Goal: Information Seeking & Learning: Learn about a topic

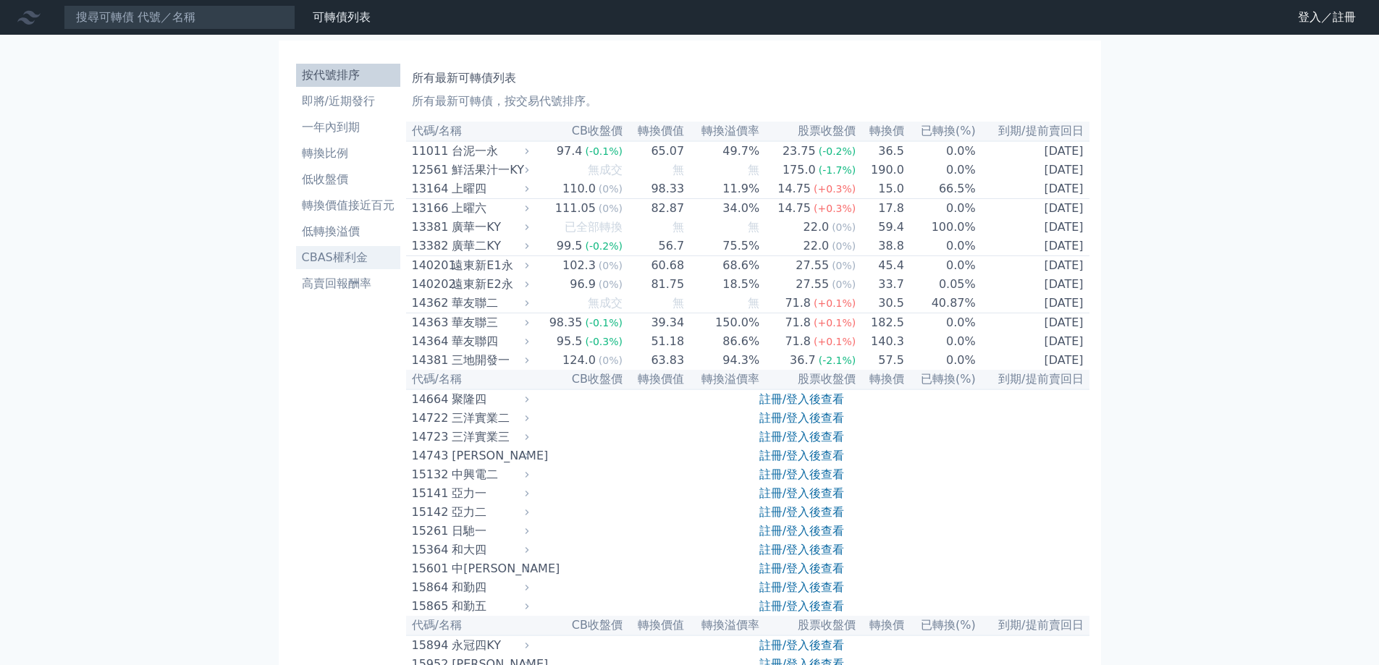
click at [332, 253] on li "CBAS權利金" at bounding box center [348, 257] width 104 height 17
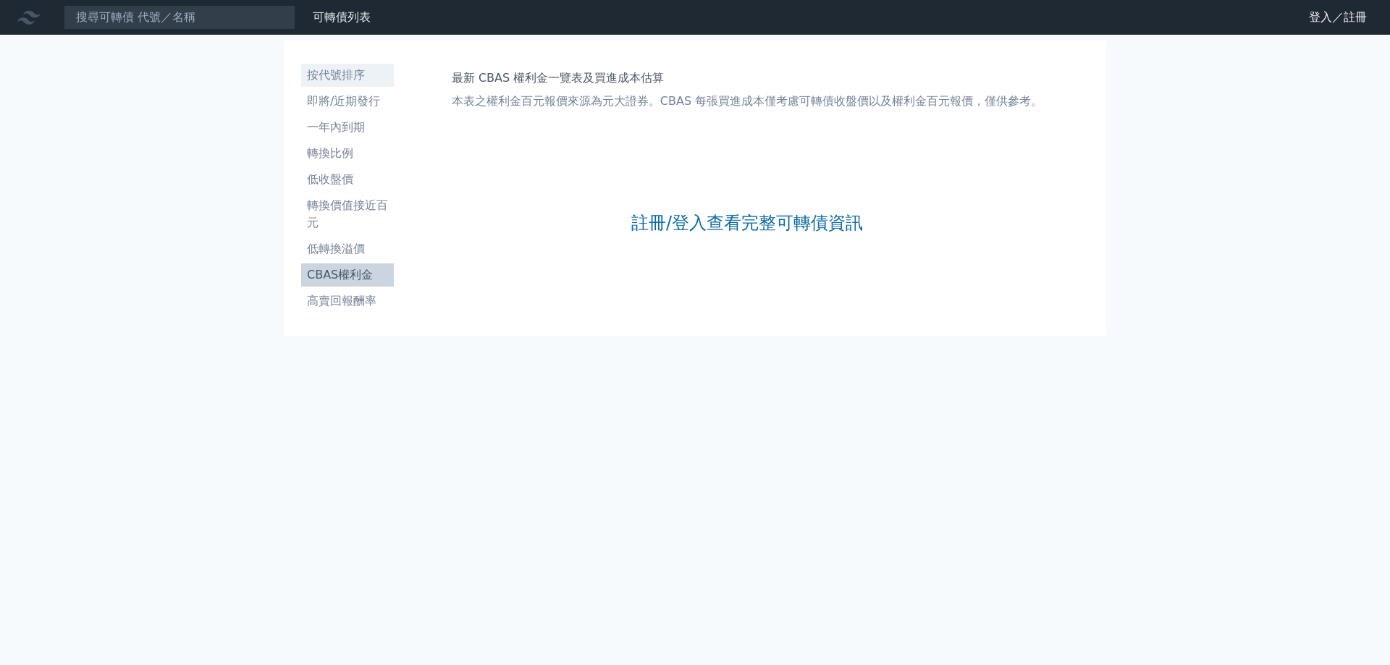
click at [328, 76] on li "按代號排序" at bounding box center [347, 75] width 93 height 17
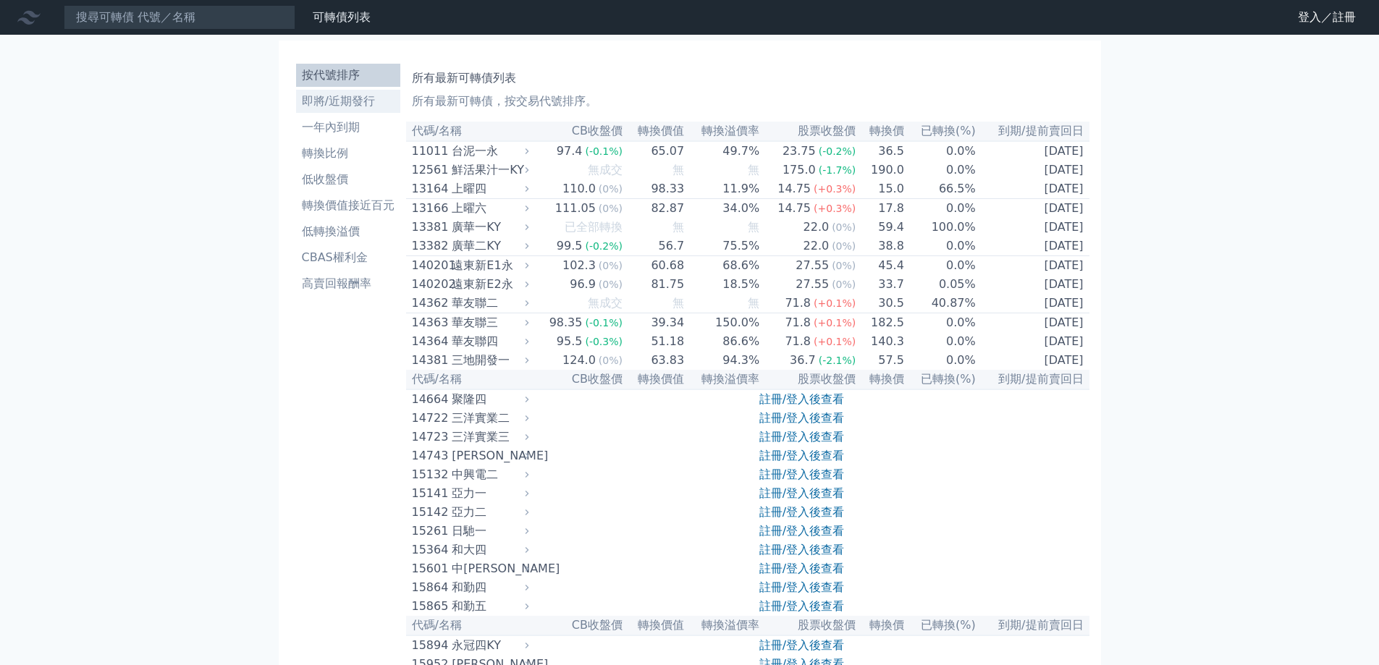
click at [342, 102] on li "即將/近期發行" at bounding box center [348, 101] width 104 height 17
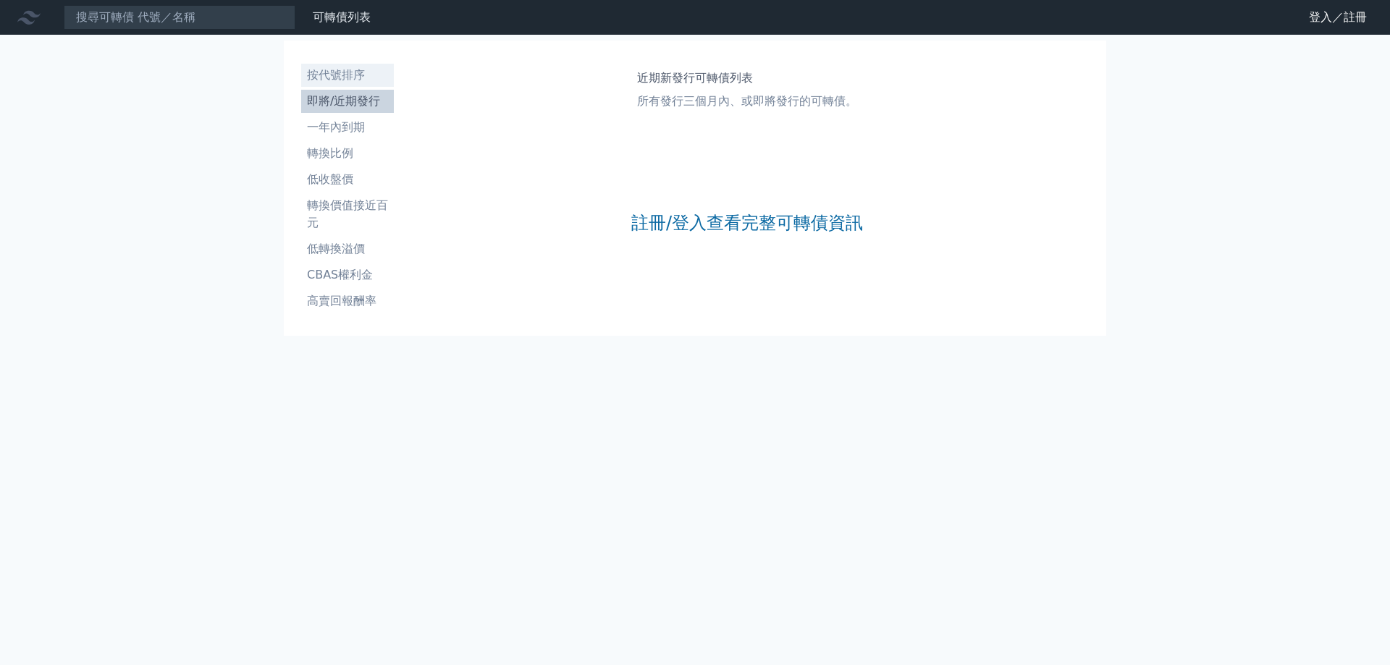
click at [351, 77] on li "按代號排序" at bounding box center [347, 75] width 93 height 17
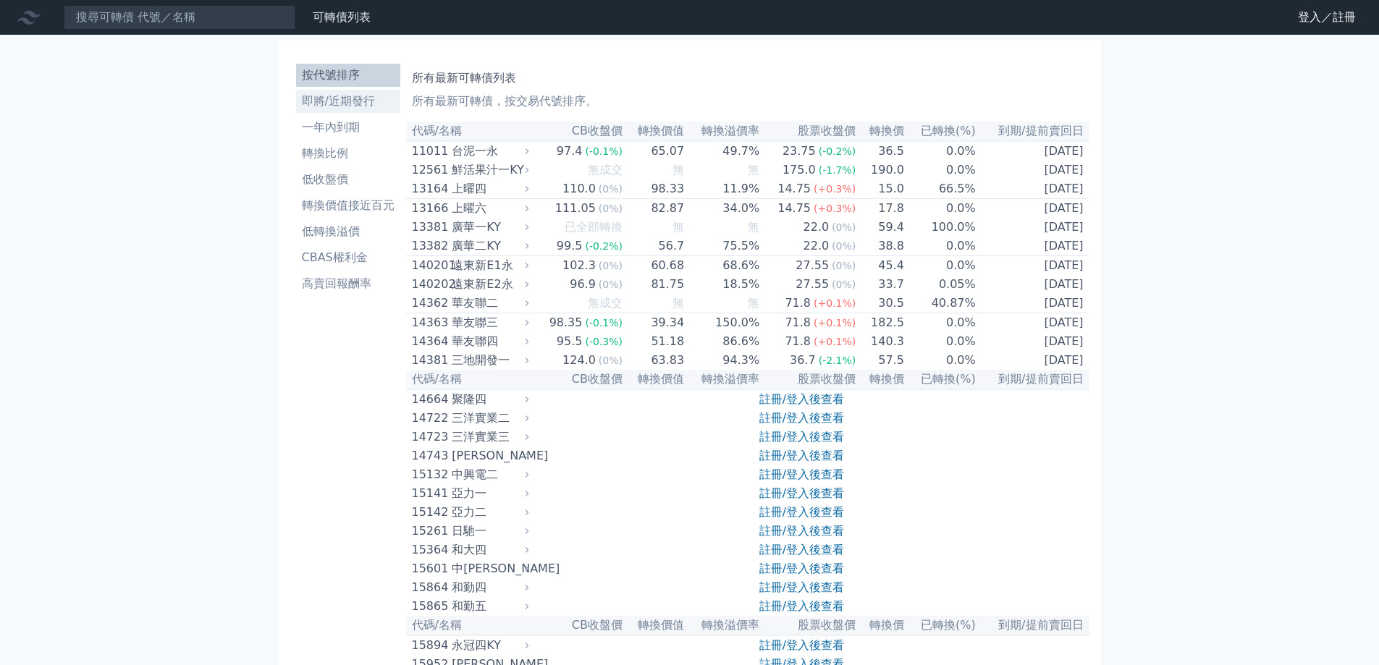
click at [357, 94] on li "即將/近期發行" at bounding box center [348, 101] width 104 height 17
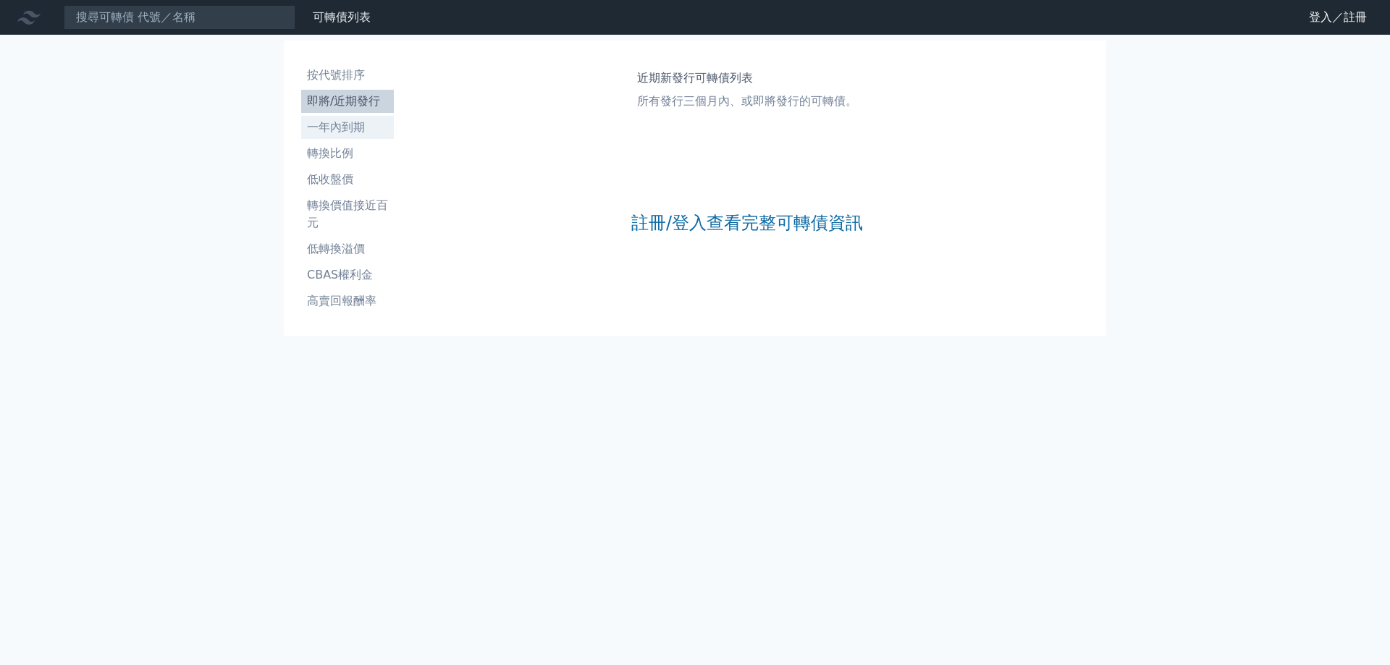
click at [356, 127] on li "一年內到期" at bounding box center [347, 127] width 93 height 17
click at [345, 150] on li "轉換比例" at bounding box center [347, 153] width 93 height 17
click at [352, 103] on li "即將/近期發行" at bounding box center [347, 101] width 93 height 17
click at [766, 99] on p "所有發行三個月內、或即將發行的可轉債。" at bounding box center [747, 101] width 220 height 17
click at [675, 223] on link "註冊/登入查看完整可轉債資訊" at bounding box center [747, 222] width 232 height 23
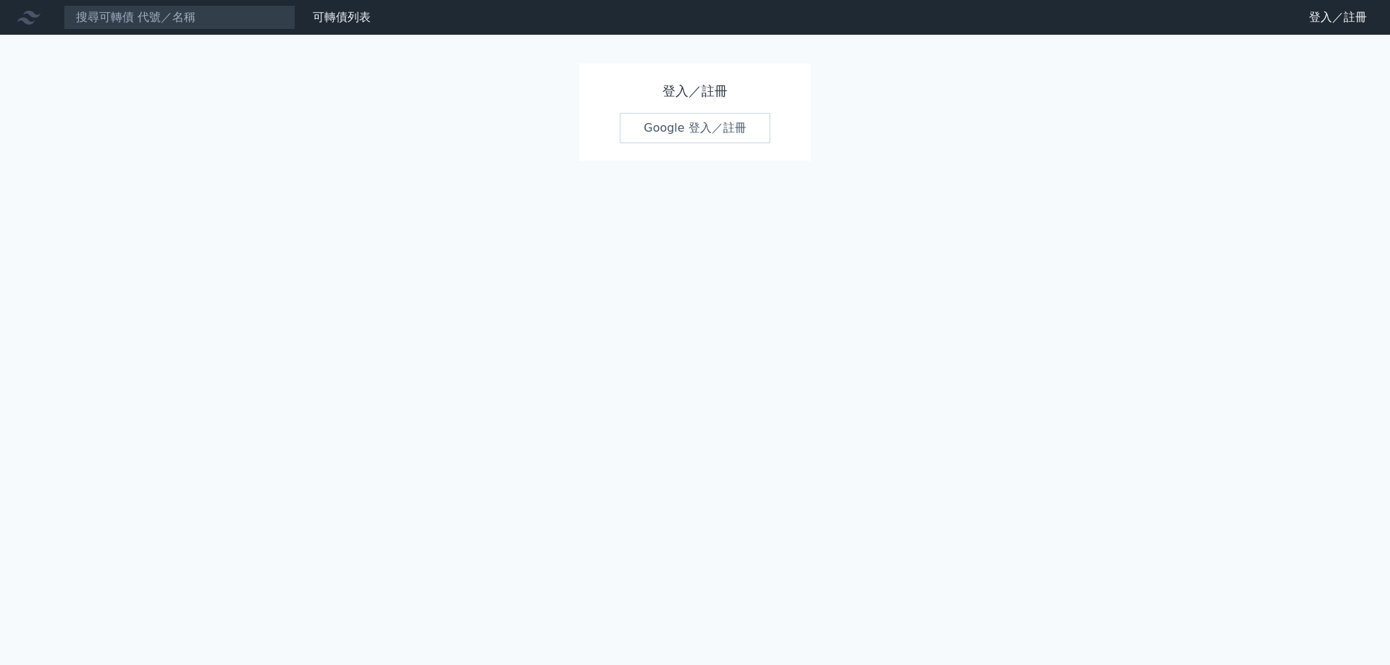
click at [715, 132] on link "Google 登入／註冊" at bounding box center [695, 128] width 151 height 30
